Goal: Information Seeking & Learning: Learn about a topic

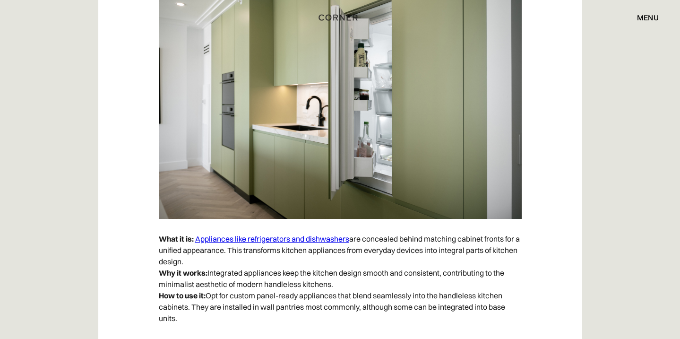
scroll to position [5960, 0]
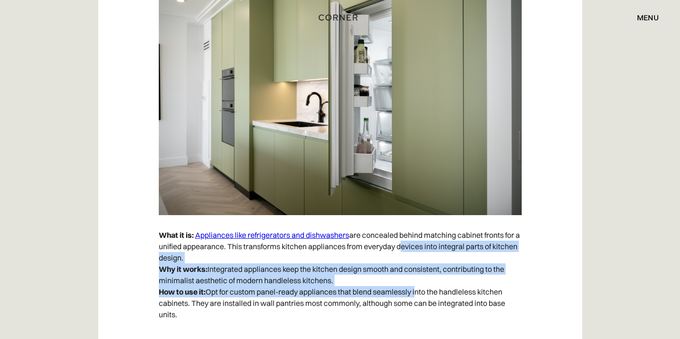
drag, startPoint x: 417, startPoint y: 289, endPoint x: 404, endPoint y: 245, distance: 45.7
click at [404, 245] on p "What it is: Appliances like refrigerators and dishwashers are concealed behind …" at bounding box center [340, 274] width 363 height 100
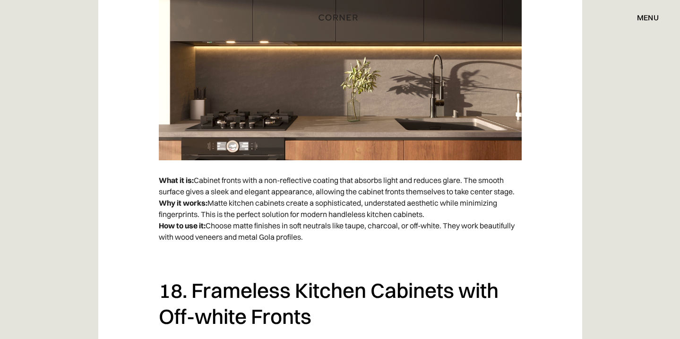
scroll to position [7813, 0]
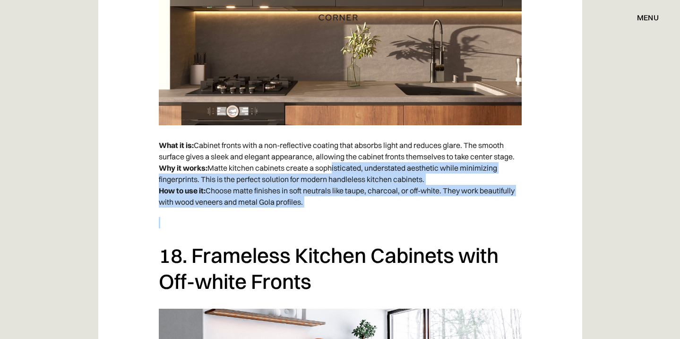
drag, startPoint x: 333, startPoint y: 236, endPoint x: 325, endPoint y: 152, distance: 84.4
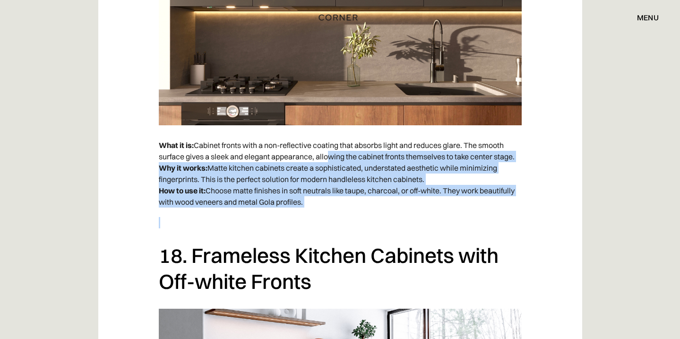
click at [325, 152] on p "What it is: Cabinet fronts with a non-reflective coating that absorbs light and…" at bounding box center [340, 173] width 363 height 77
drag, startPoint x: 325, startPoint y: 152, endPoint x: 338, endPoint y: 210, distance: 59.6
click at [338, 207] on p "What it is: Cabinet fronts with a non-reflective coating that absorbs light and…" at bounding box center [340, 173] width 363 height 77
click at [338, 210] on p "What it is: Cabinet fronts with a non-reflective coating that absorbs light and…" at bounding box center [340, 173] width 363 height 77
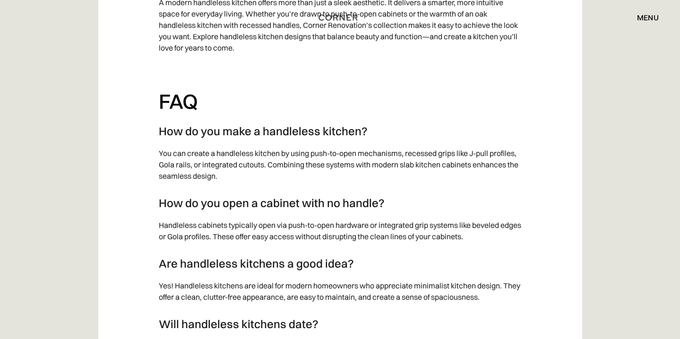
scroll to position [9467, 0]
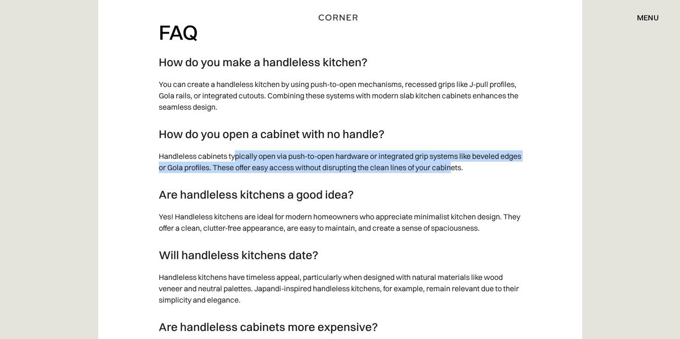
drag, startPoint x: 236, startPoint y: 160, endPoint x: 478, endPoint y: 168, distance: 241.5
click at [478, 168] on p "Handleless cabinets typically open via push-to-open hardware or integrated grip…" at bounding box center [340, 161] width 363 height 32
